Goal: Task Accomplishment & Management: Manage account settings

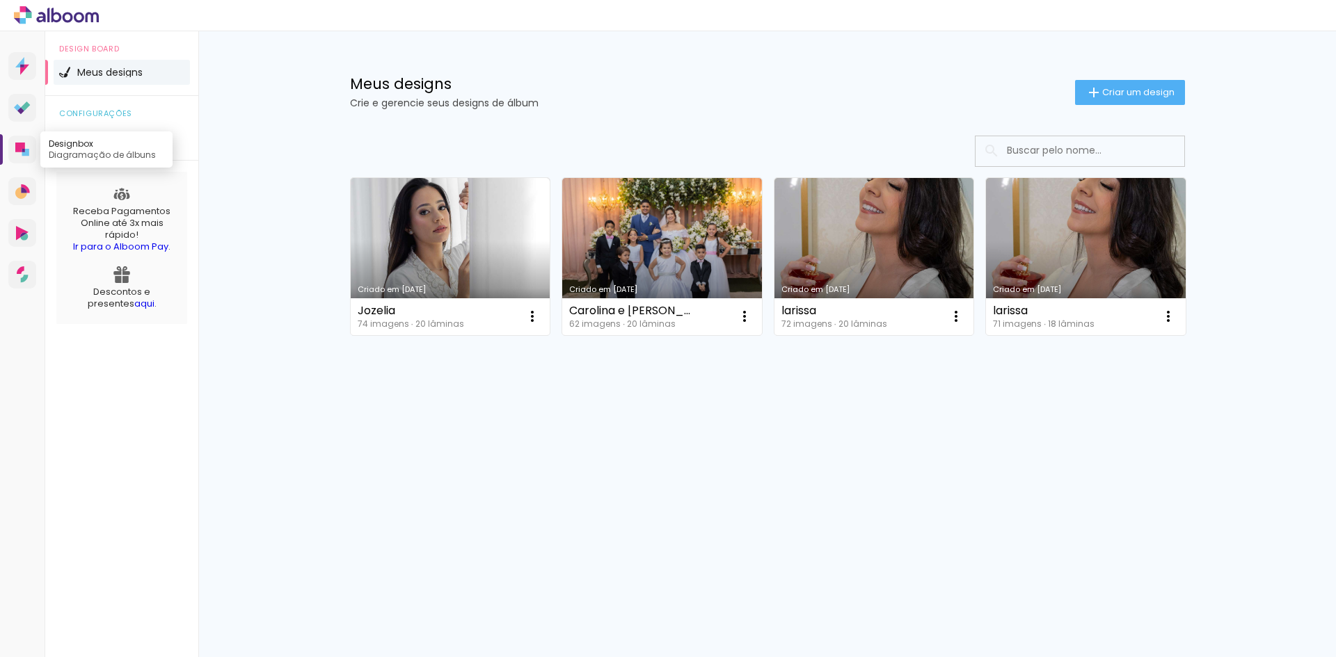
click at [21, 148] on icon at bounding box center [20, 148] width 10 height 10
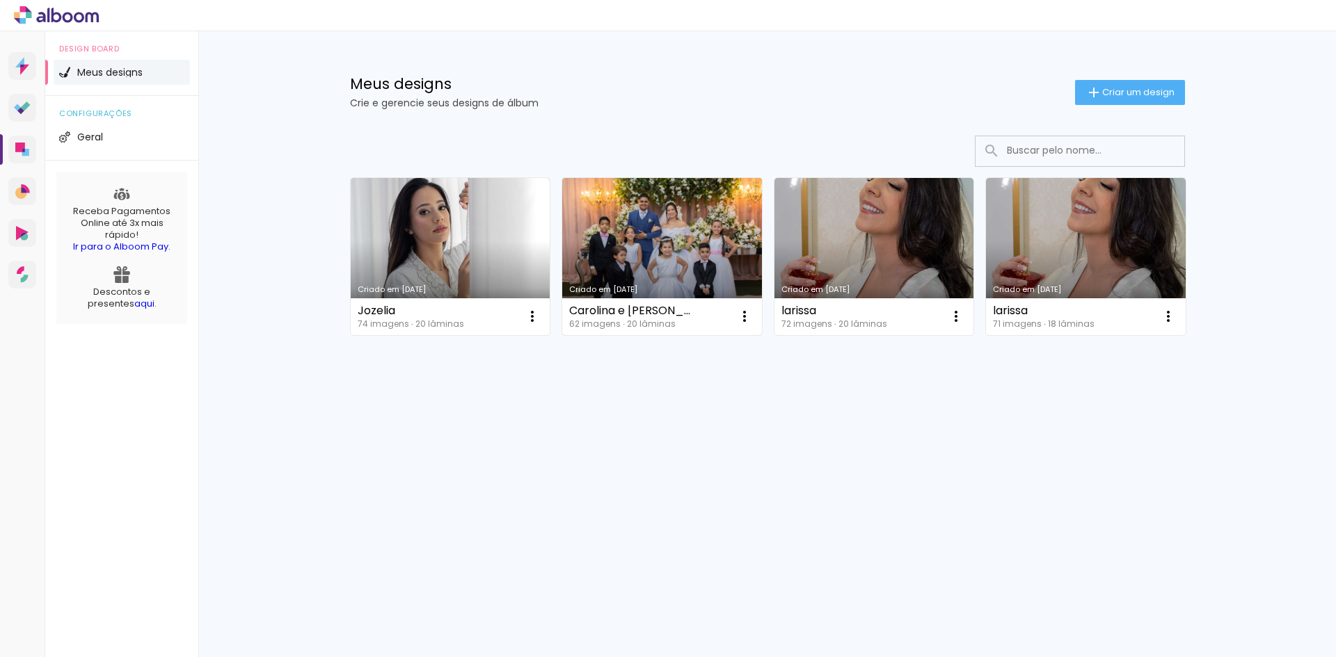
click at [671, 216] on link "Criado em [DATE]" at bounding box center [662, 256] width 200 height 157
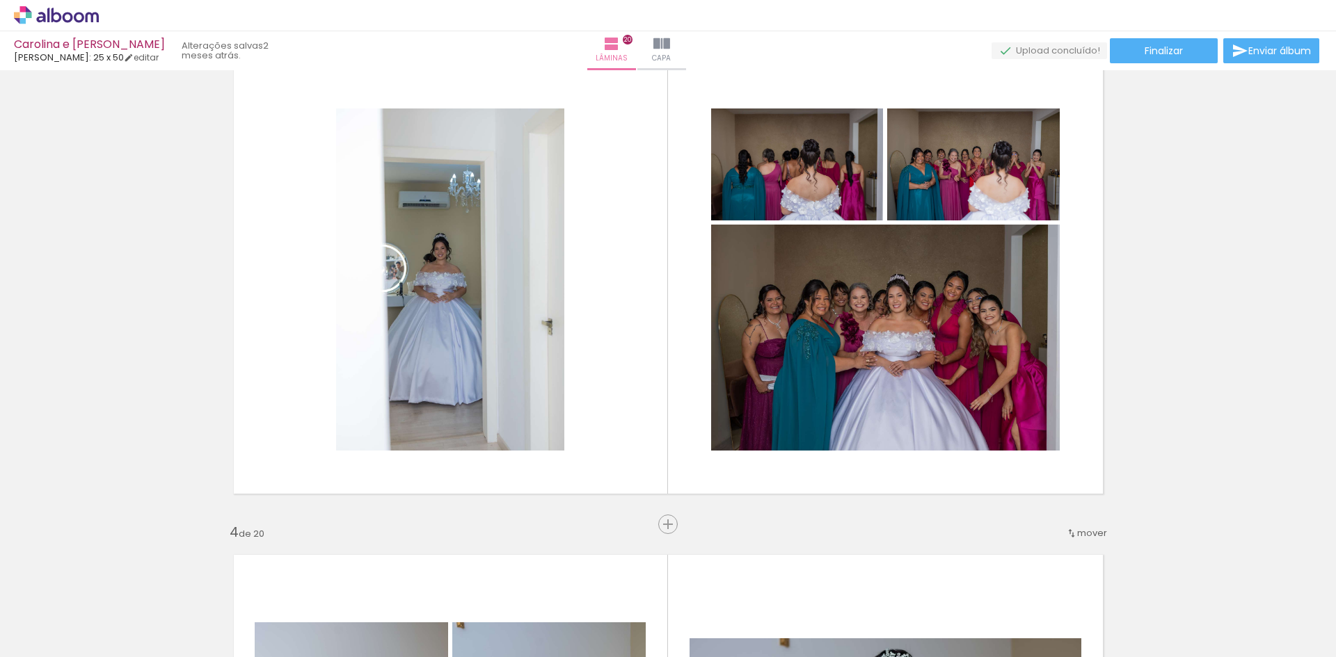
scroll to position [1044, 0]
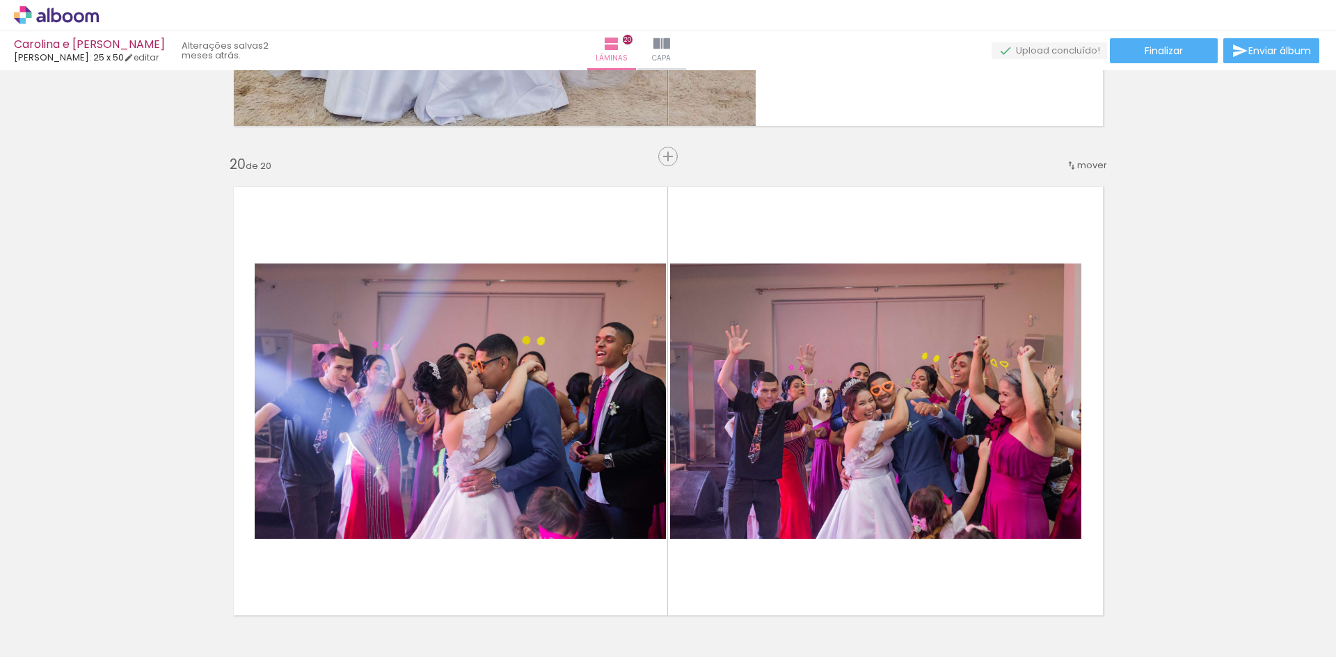
scroll to position [9230, 0]
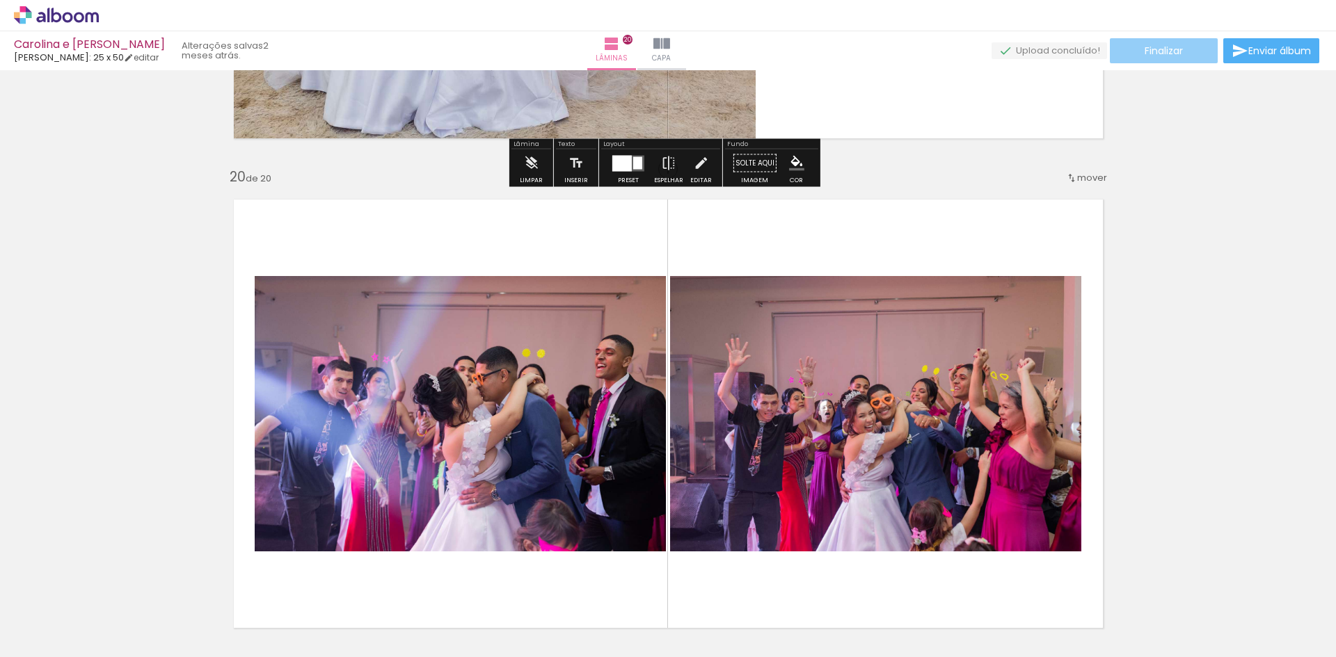
click at [1181, 53] on paper-button "Finalizar" at bounding box center [1164, 50] width 108 height 25
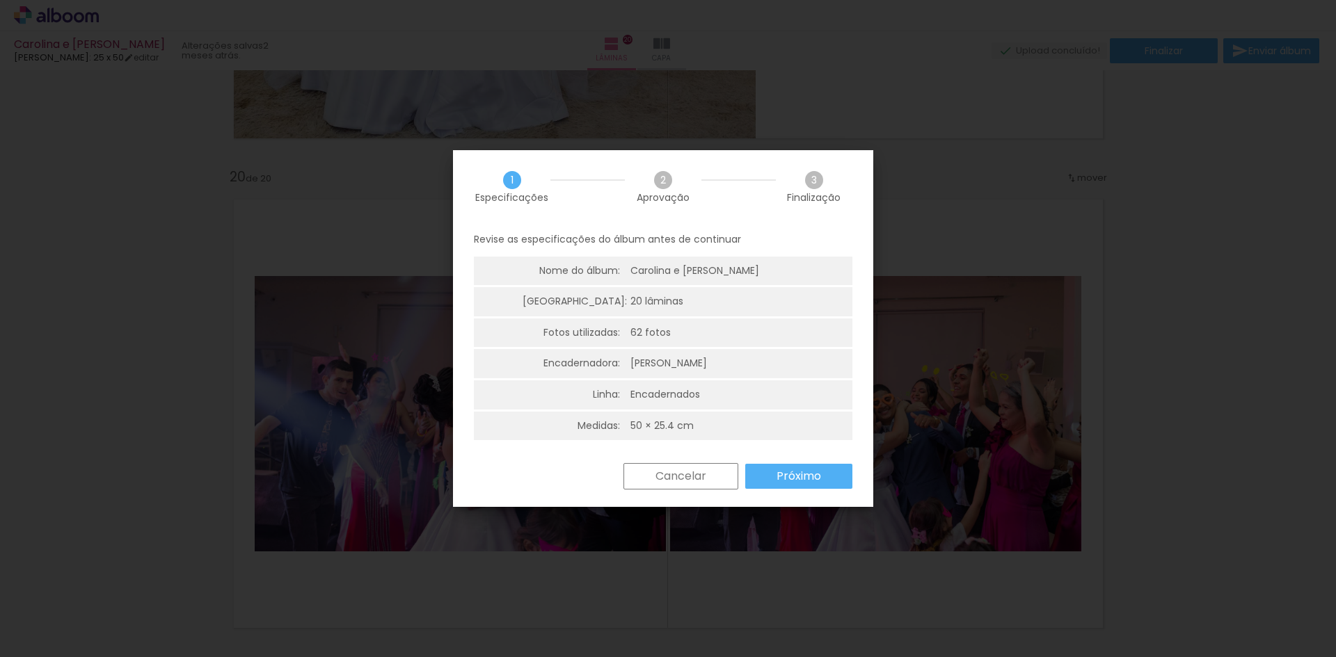
click at [0, 0] on paper-button "Próximo" at bounding box center [0, 0] width 0 height 0
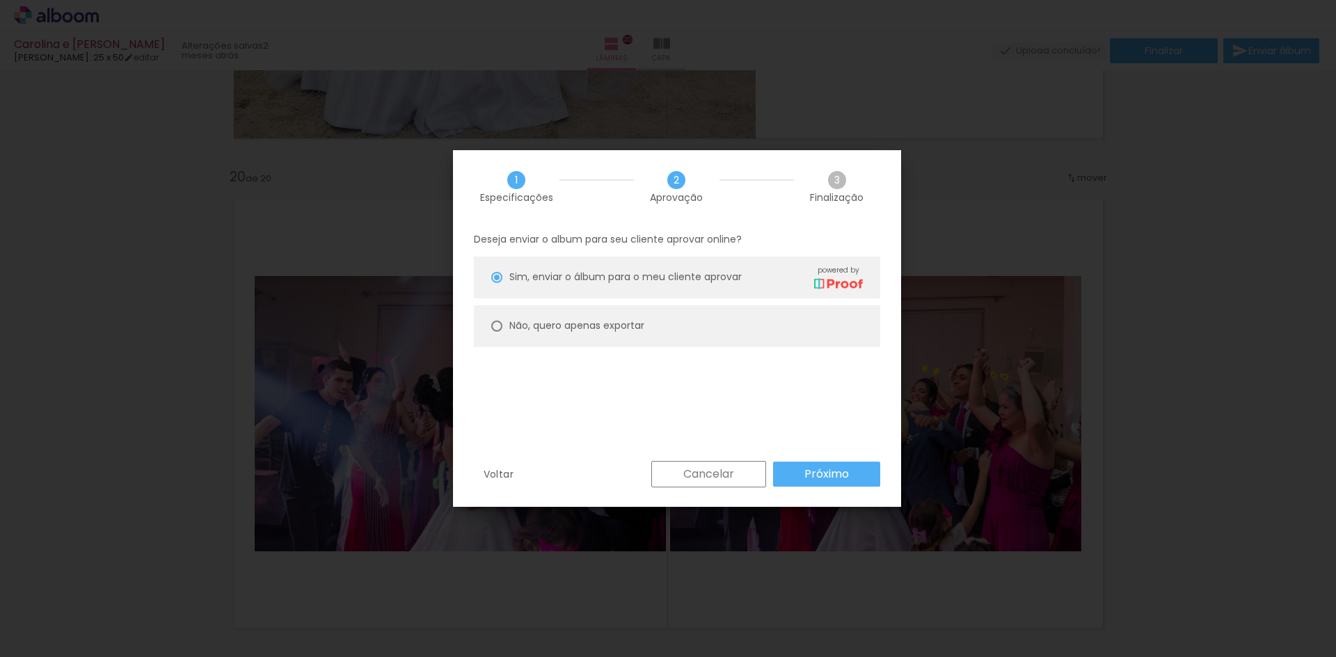
click at [0, 0] on div "Não, quero apenas exportar" at bounding box center [0, 0] width 0 height 0
type paper-radio-button "on"
type input "Alta, 300 DPI"
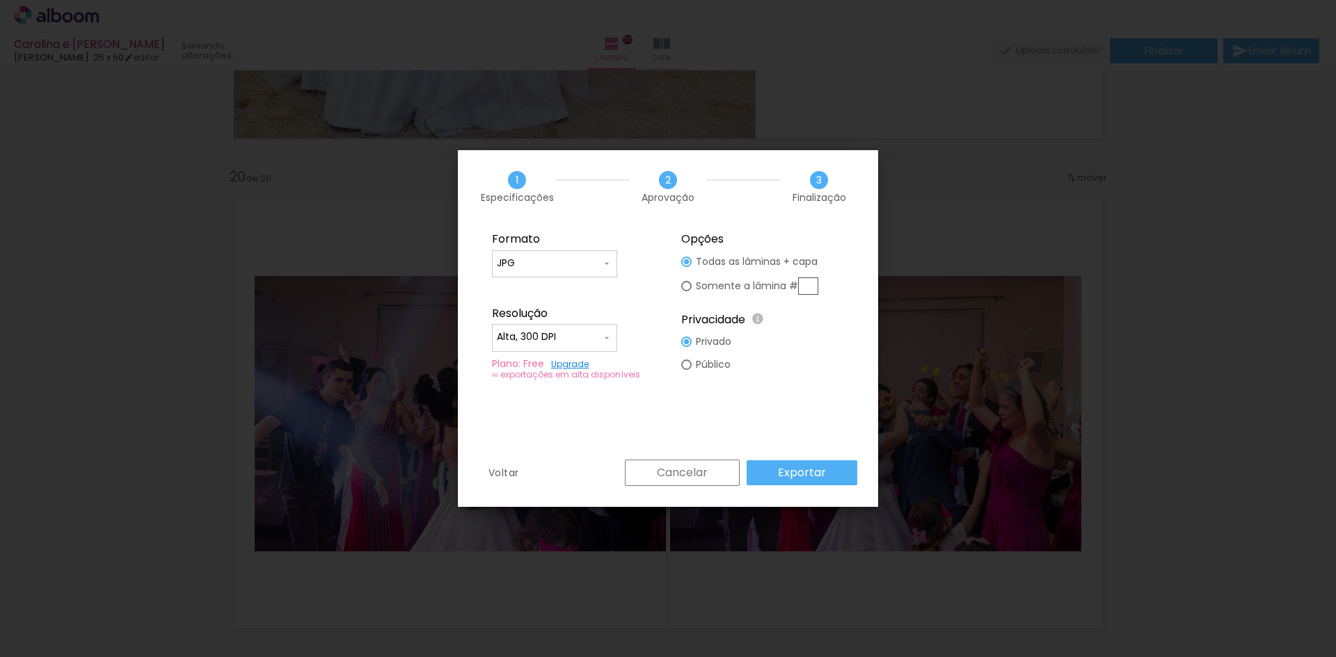
click at [0, 0] on slot "Exportar" at bounding box center [0, 0] width 0 height 0
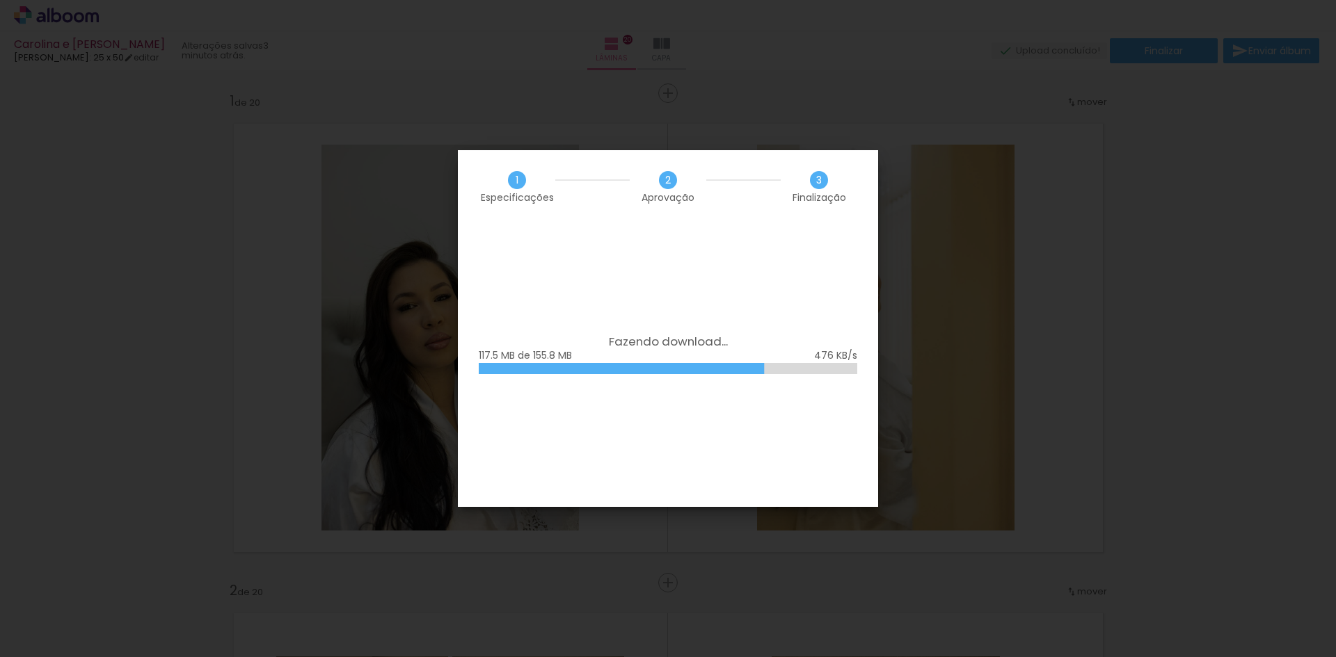
scroll to position [9230, 0]
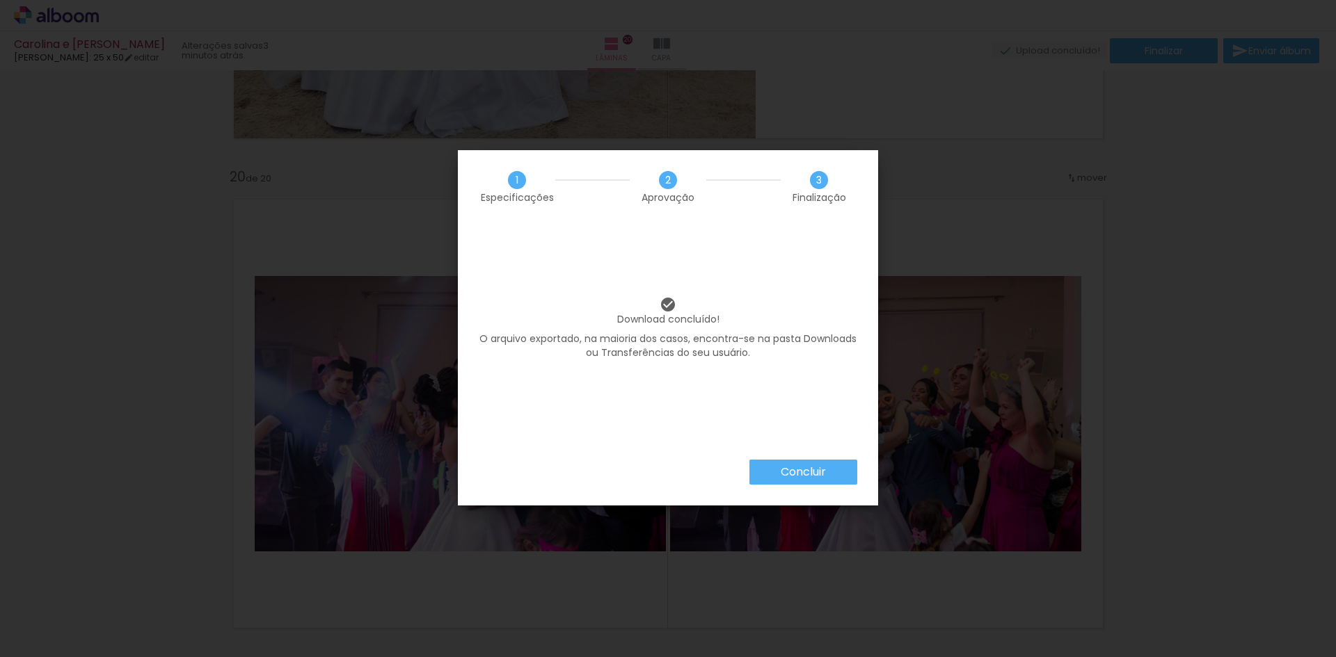
click at [778, 473] on paper-button "Concluir" at bounding box center [803, 472] width 108 height 25
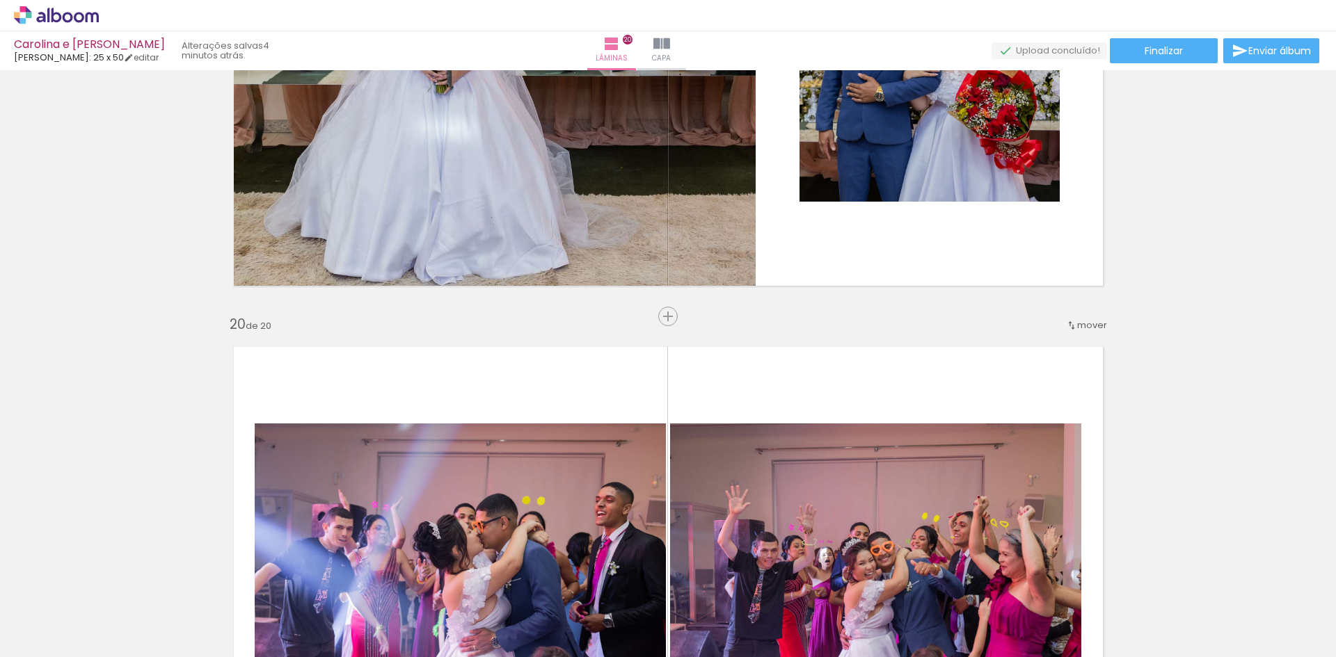
scroll to position [8812, 0]
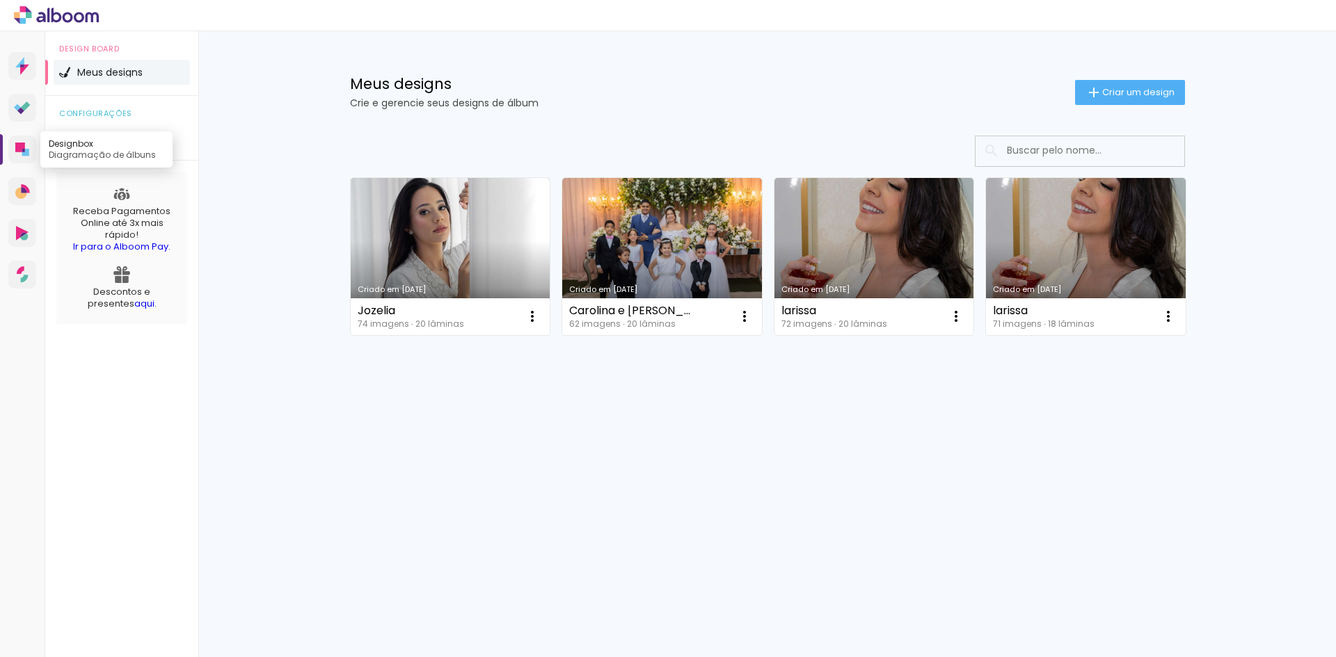
click at [29, 153] on link "Designbox Diagramação de álbuns" at bounding box center [22, 150] width 28 height 28
click at [494, 258] on link "Criado em [DATE]" at bounding box center [451, 256] width 200 height 157
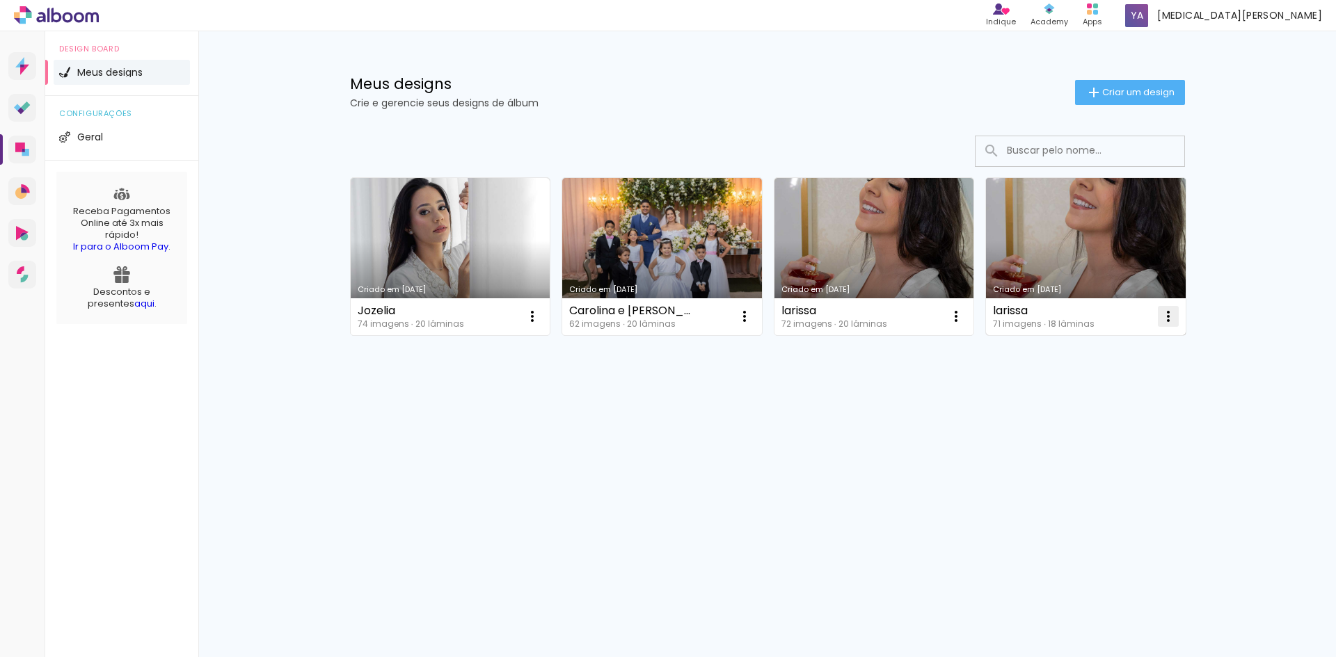
click at [1170, 318] on iron-icon at bounding box center [1168, 316] width 17 height 17
click at [1070, 406] on paper-item "Excluir" at bounding box center [1112, 408] width 137 height 28
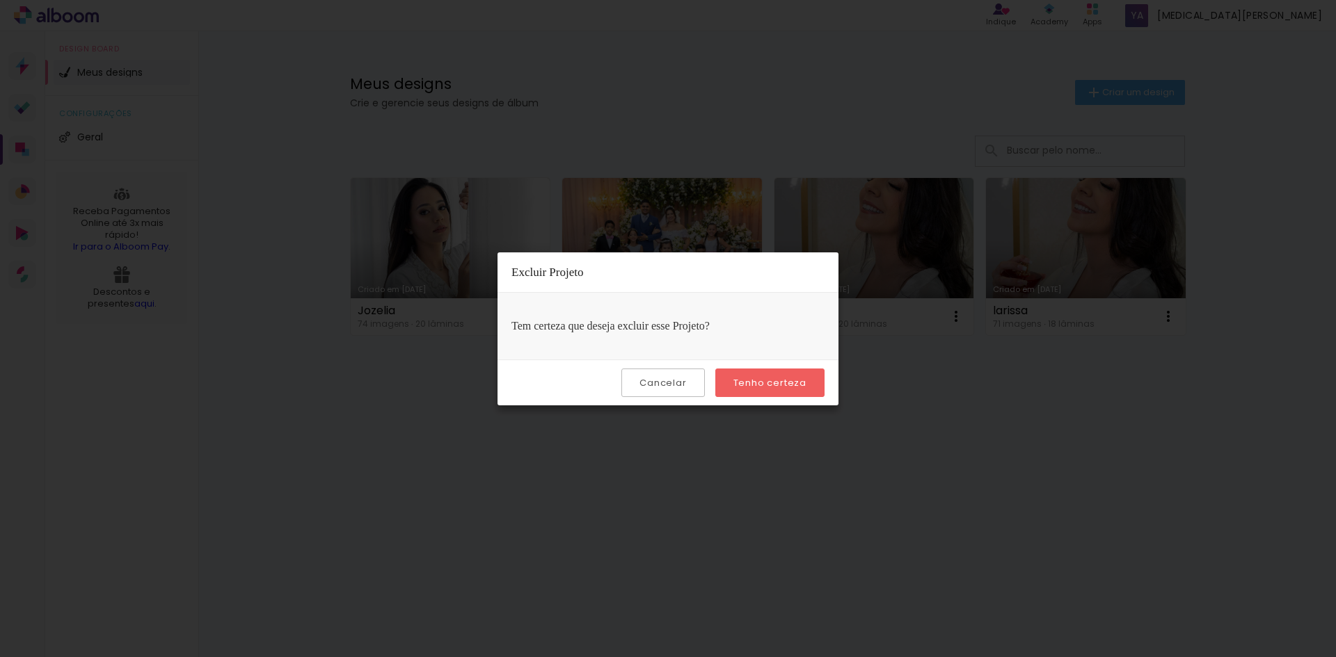
click at [0, 0] on slot "Tenho certeza" at bounding box center [0, 0] width 0 height 0
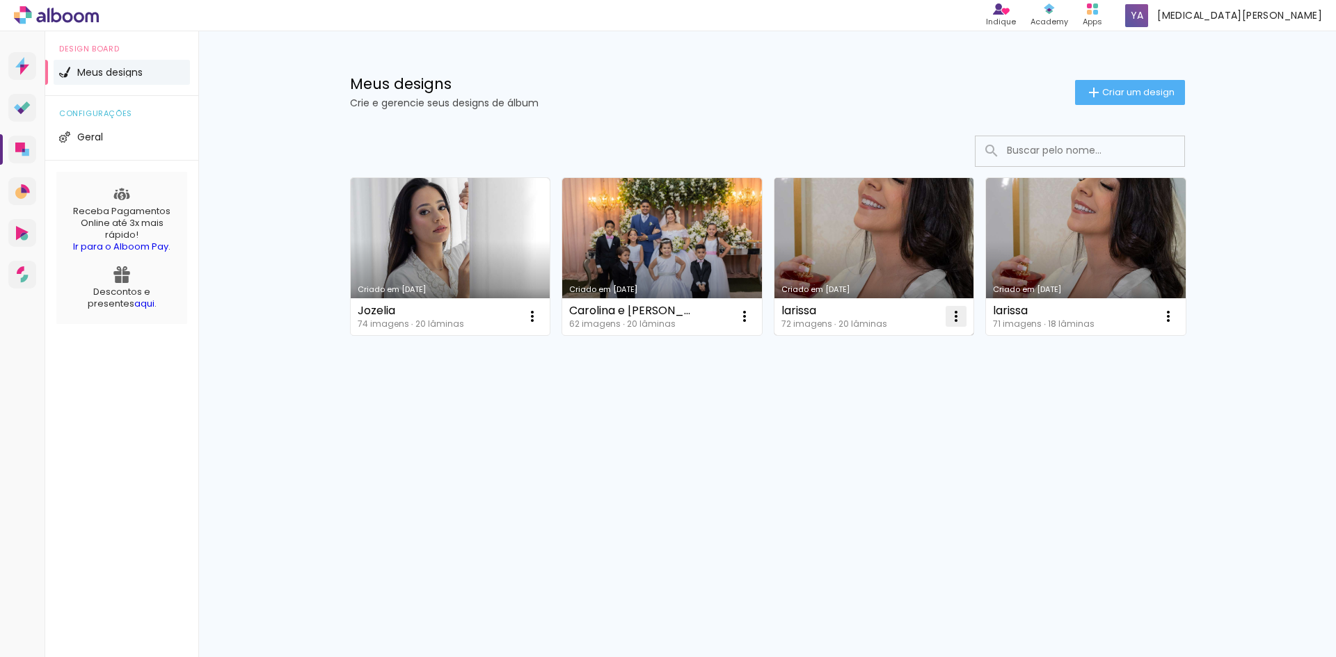
click at [954, 320] on iron-icon at bounding box center [956, 316] width 17 height 17
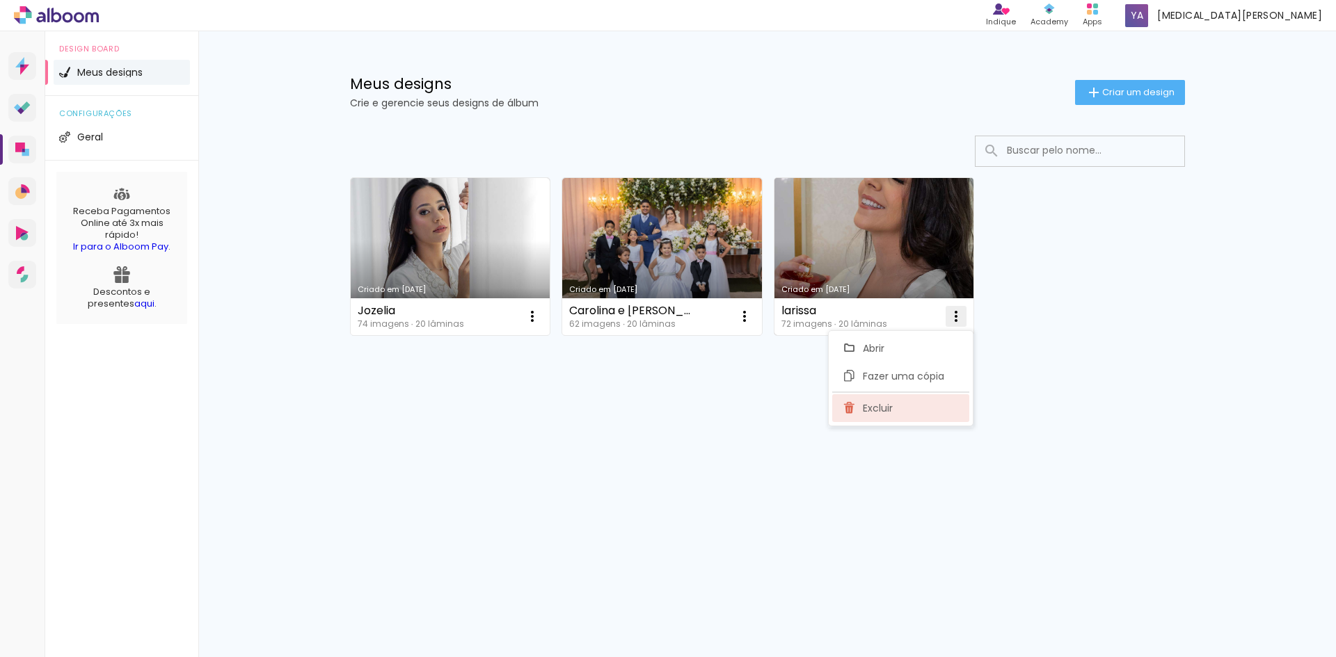
click at [887, 405] on span "Excluir" at bounding box center [878, 409] width 30 height 10
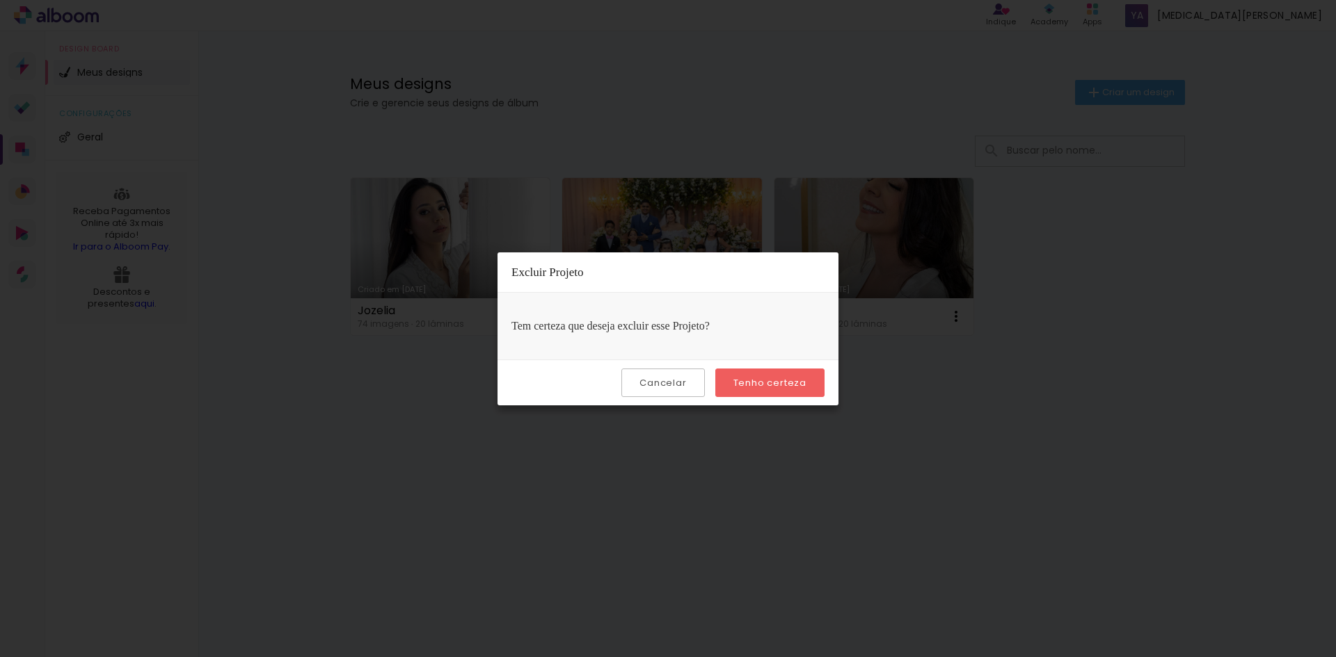
click at [807, 383] on paper-button "Tenho certeza" at bounding box center [769, 383] width 109 height 29
